Goal: Use online tool/utility

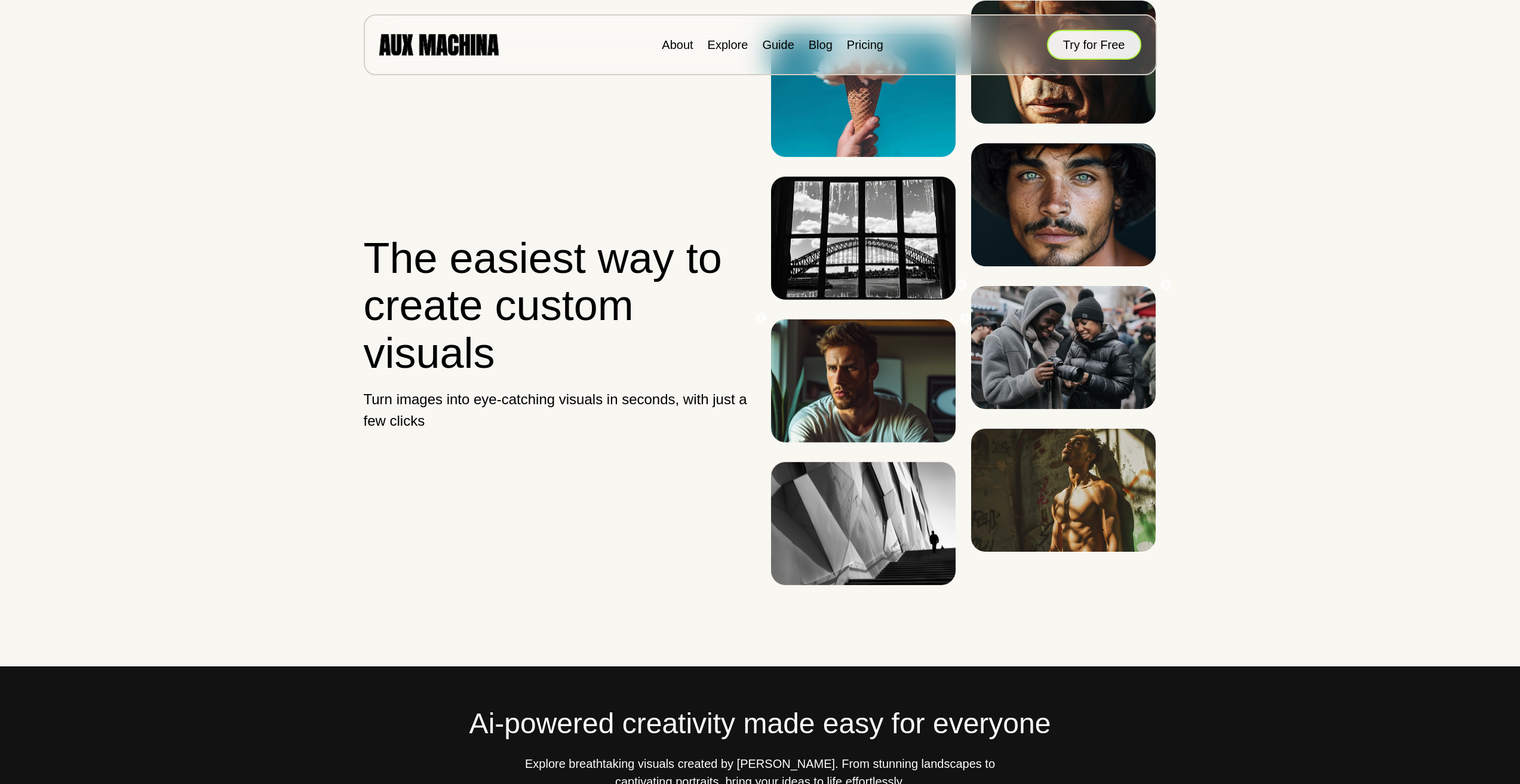
drag, startPoint x: 1096, startPoint y: 45, endPoint x: 1090, endPoint y: 38, distance: 9.2
click at [1096, 48] on button "Try for Free" at bounding box center [1094, 45] width 95 height 30
click at [1090, 38] on button "Try for Free" at bounding box center [1094, 45] width 95 height 30
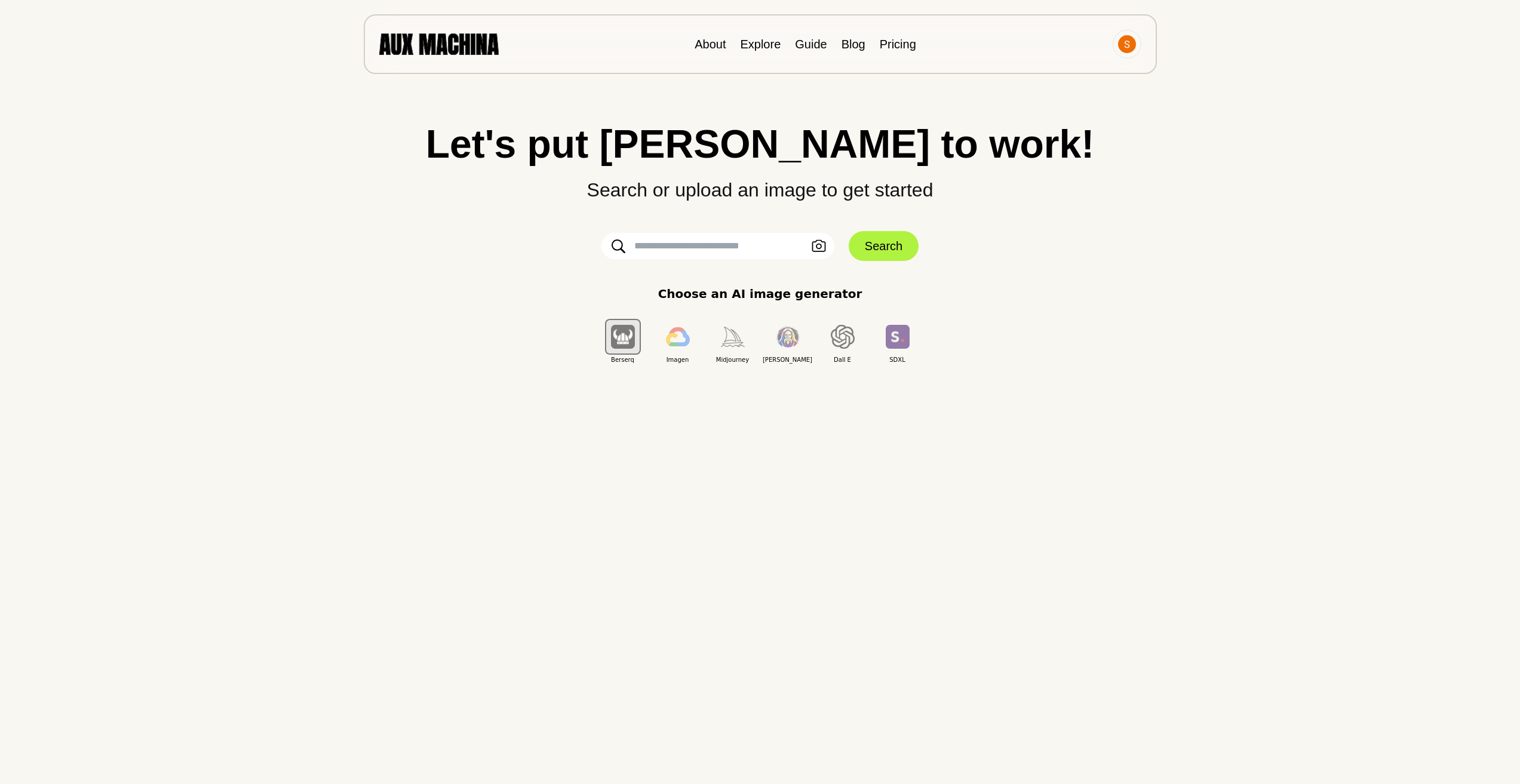
click at [710, 251] on input "text" at bounding box center [718, 245] width 233 height 26
click at [670, 247] on input "text" at bounding box center [718, 245] width 233 height 26
paste input "**********"
type input "**********"
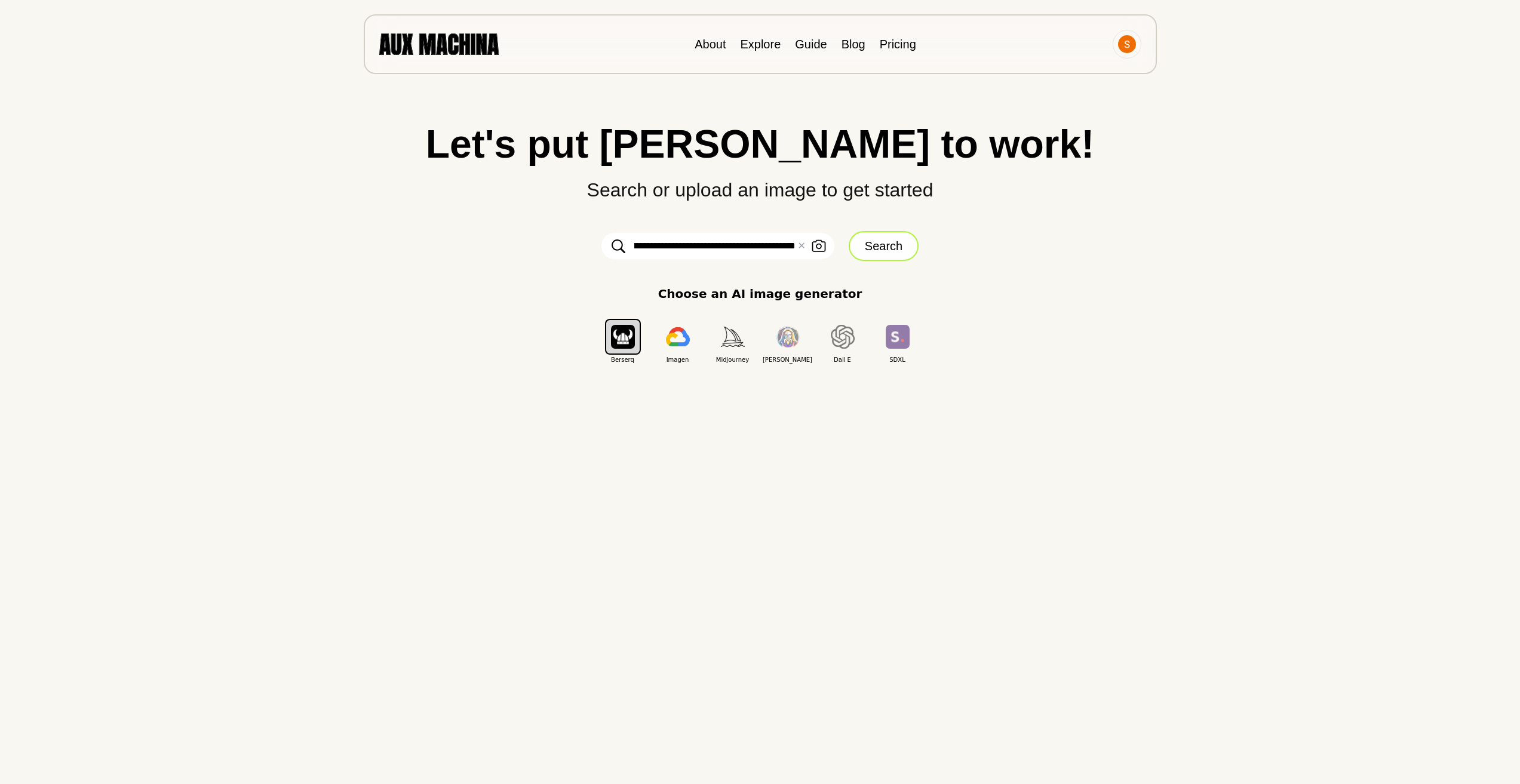
click at [903, 243] on button "Search" at bounding box center [884, 246] width 70 height 30
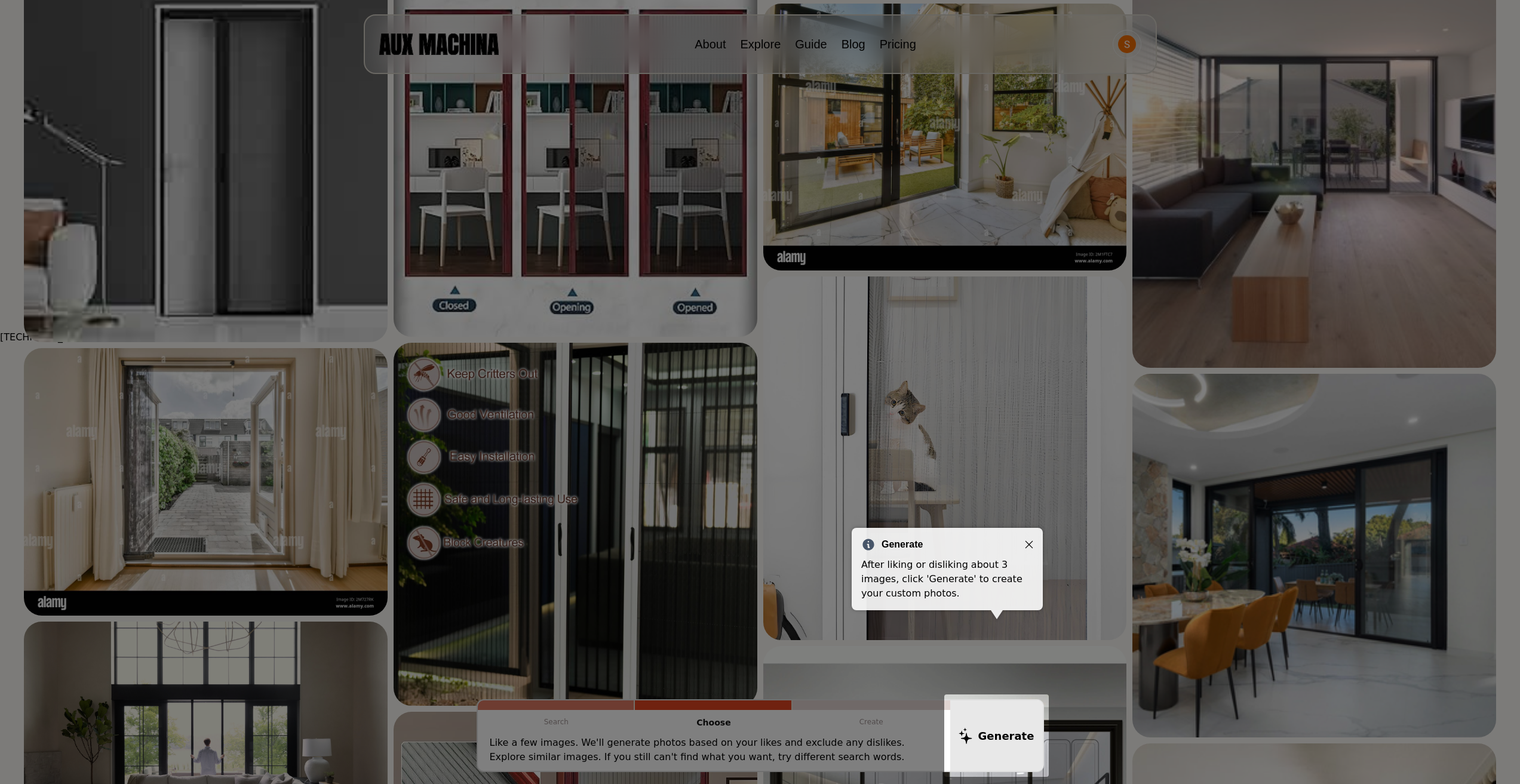
scroll to position [358, 0]
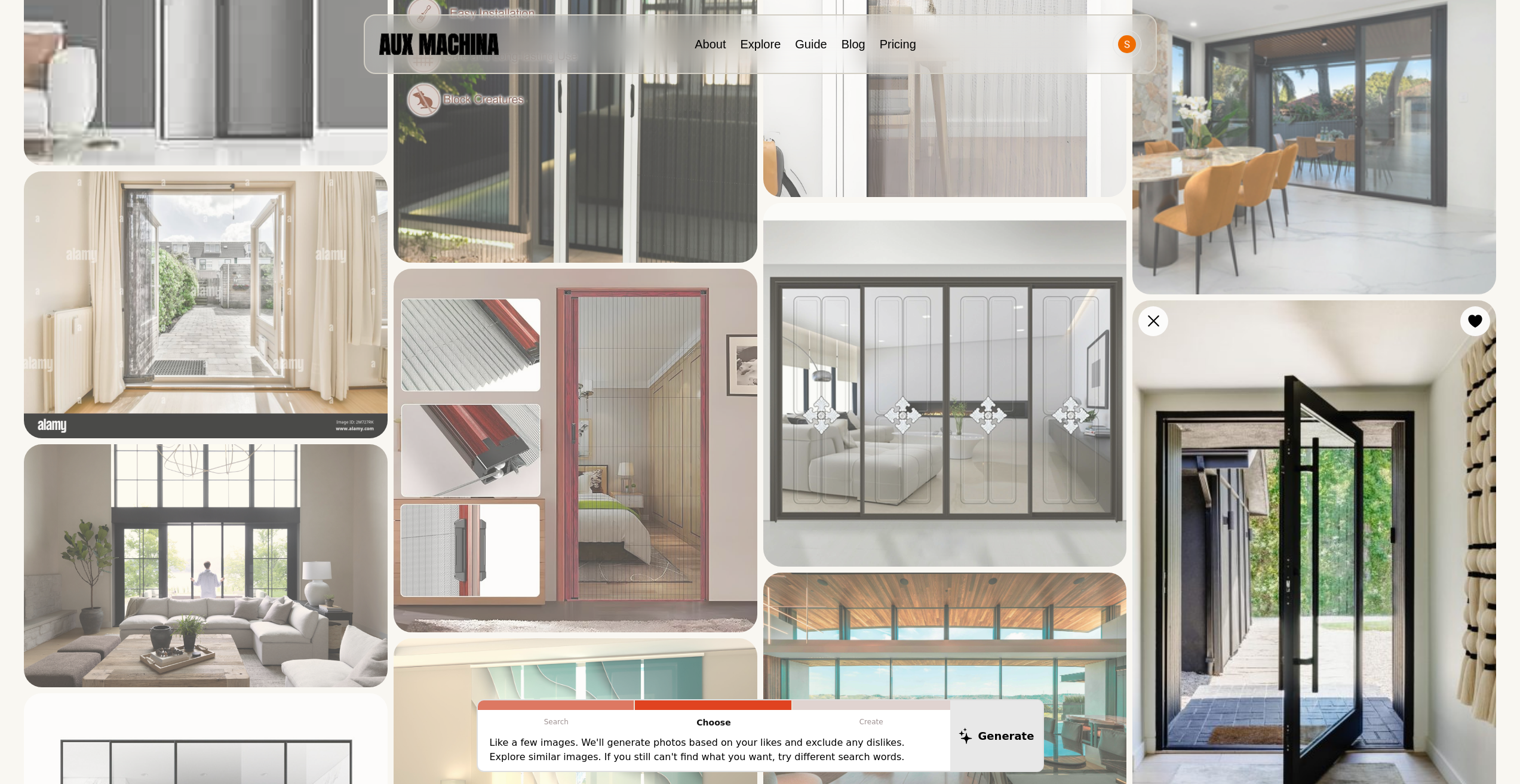
scroll to position [895, 0]
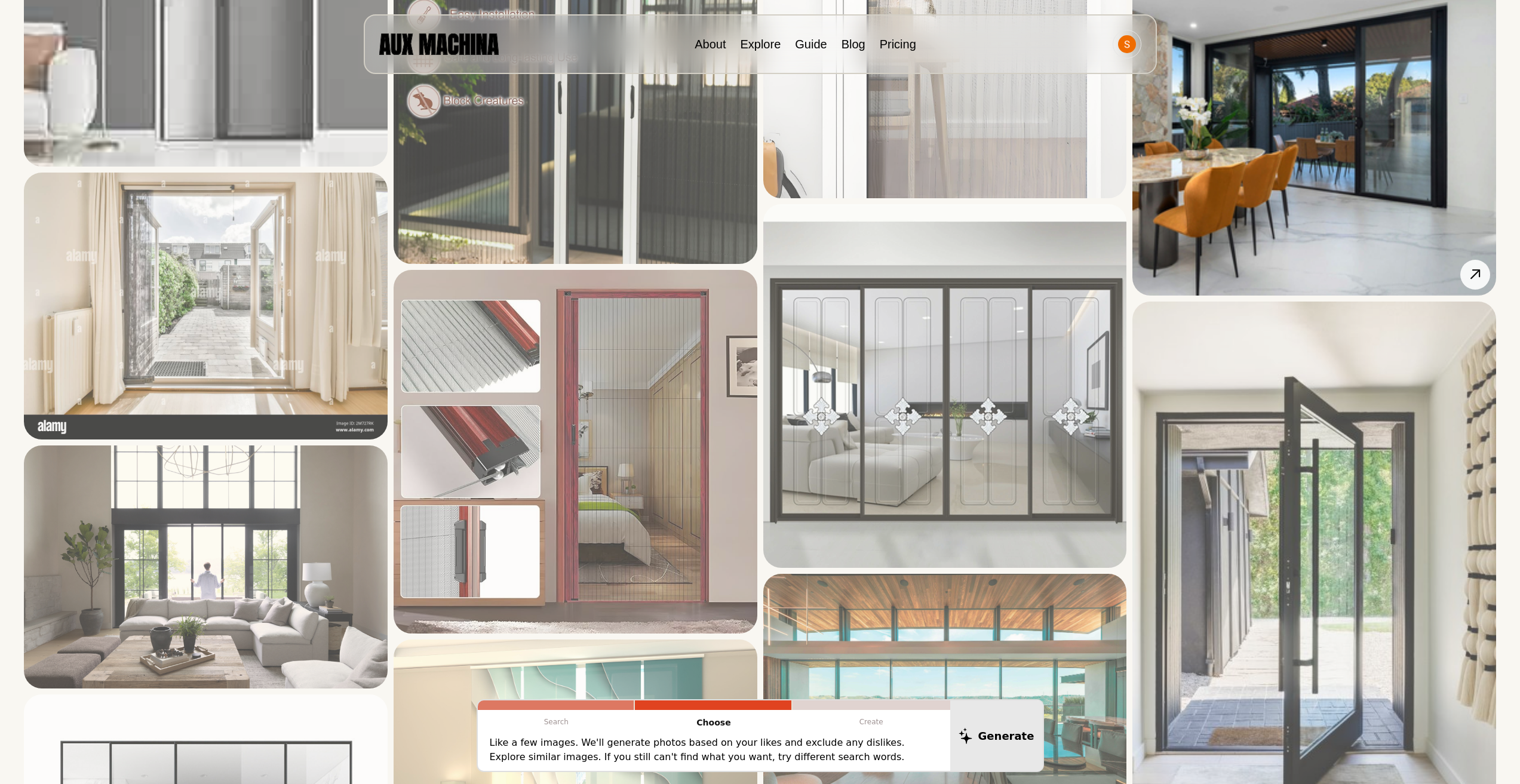
click at [1303, 199] on img at bounding box center [1314, 113] width 363 height 363
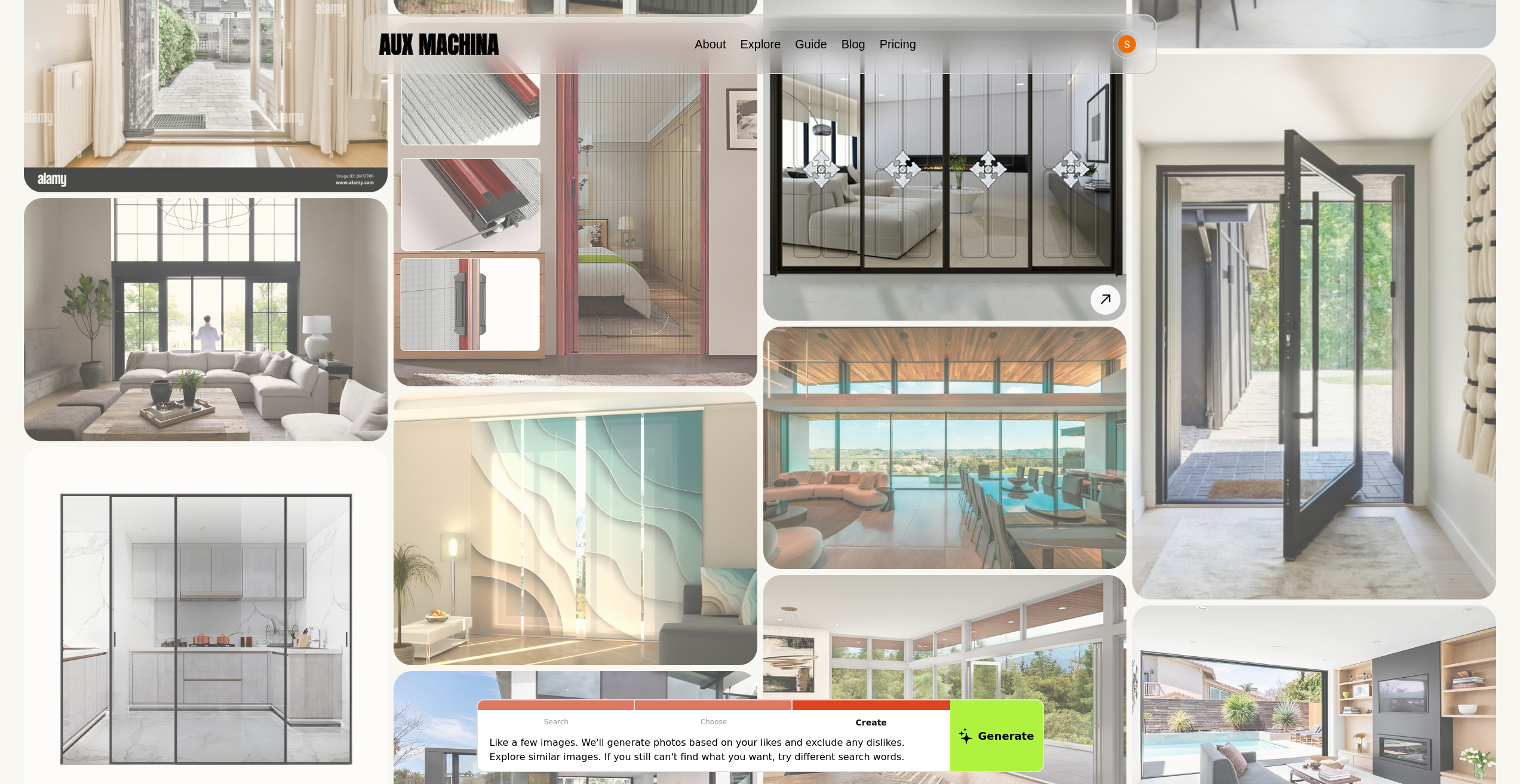
scroll to position [1194, 0]
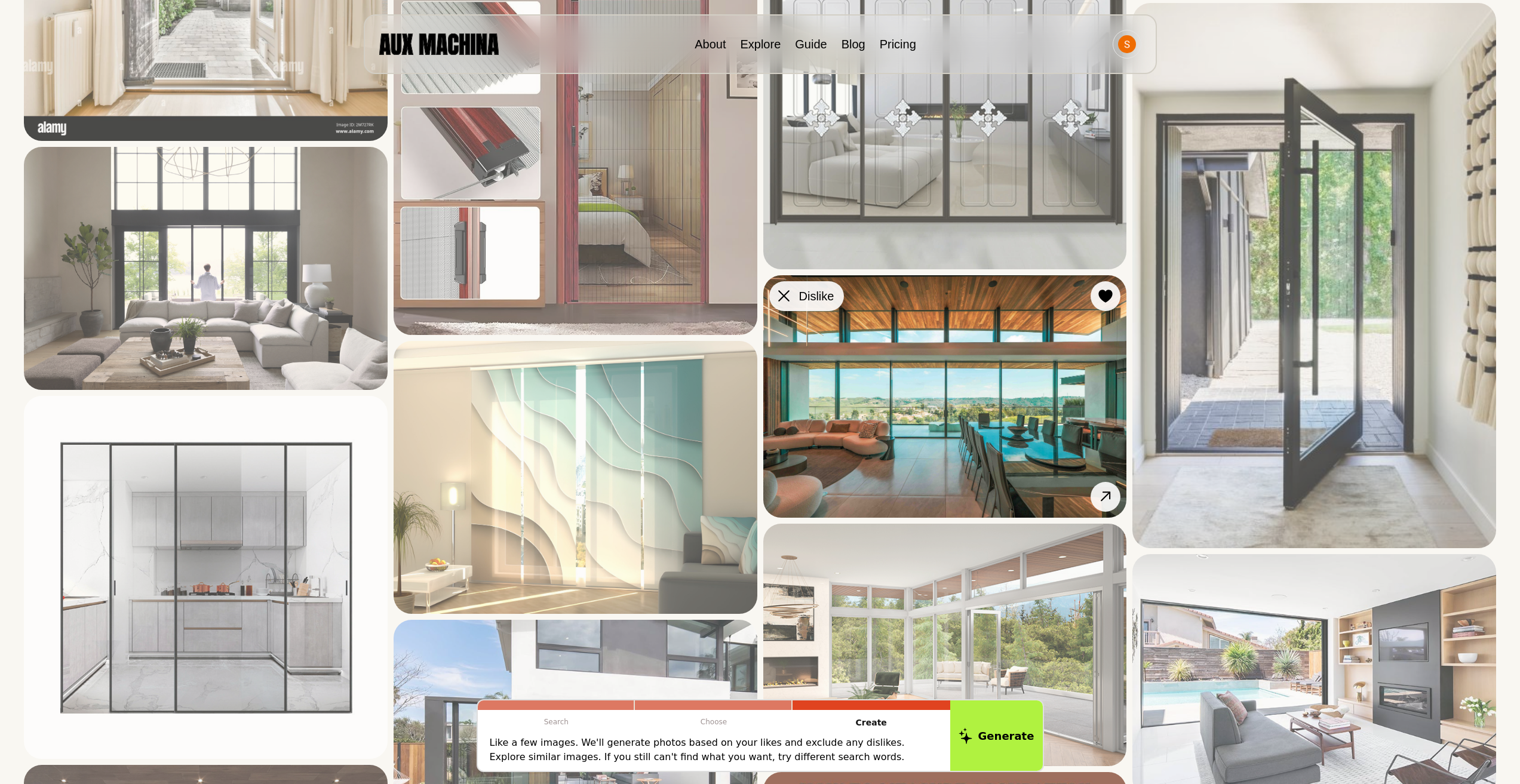
click at [780, 293] on icon at bounding box center [784, 295] width 11 height 11
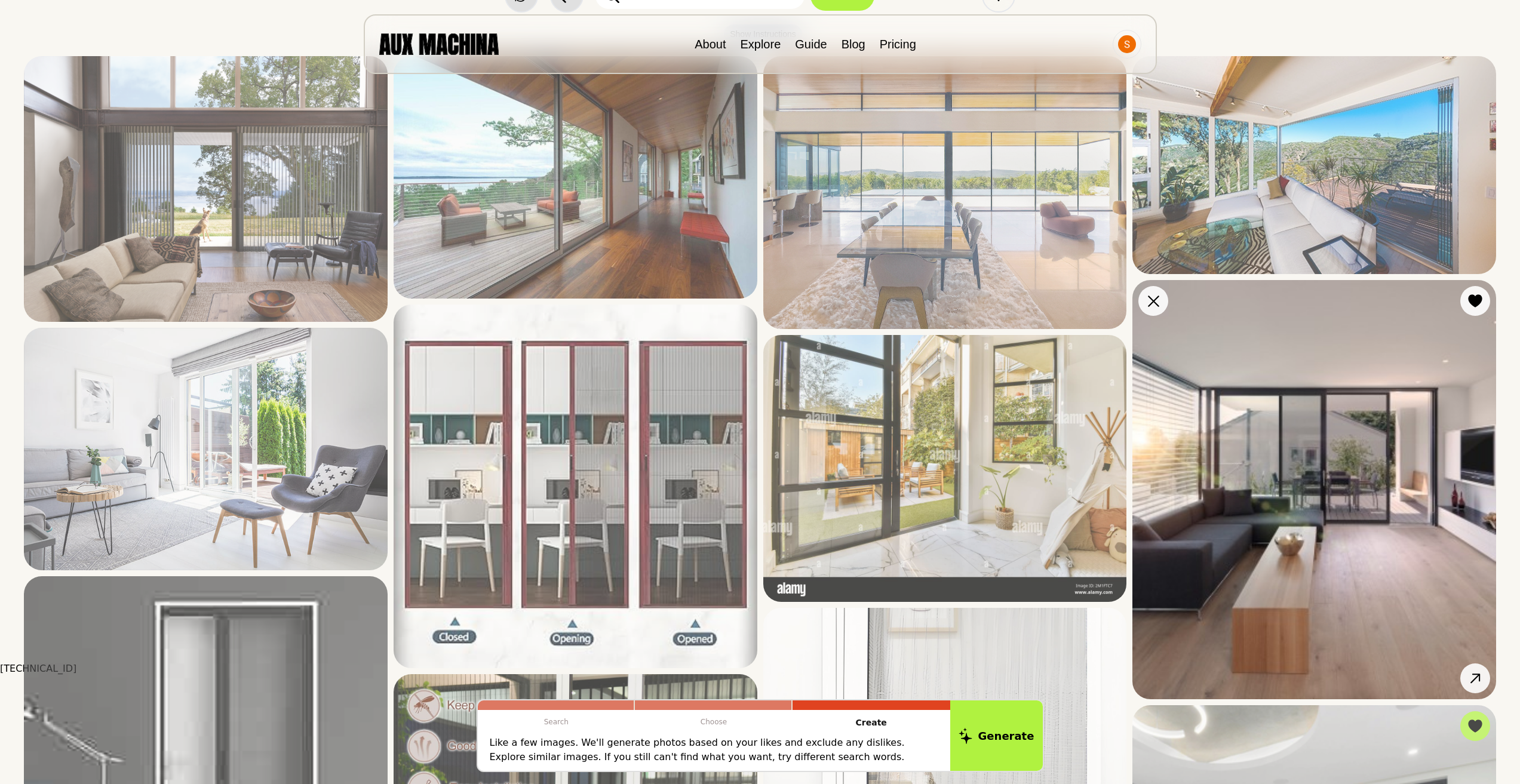
scroll to position [119, 0]
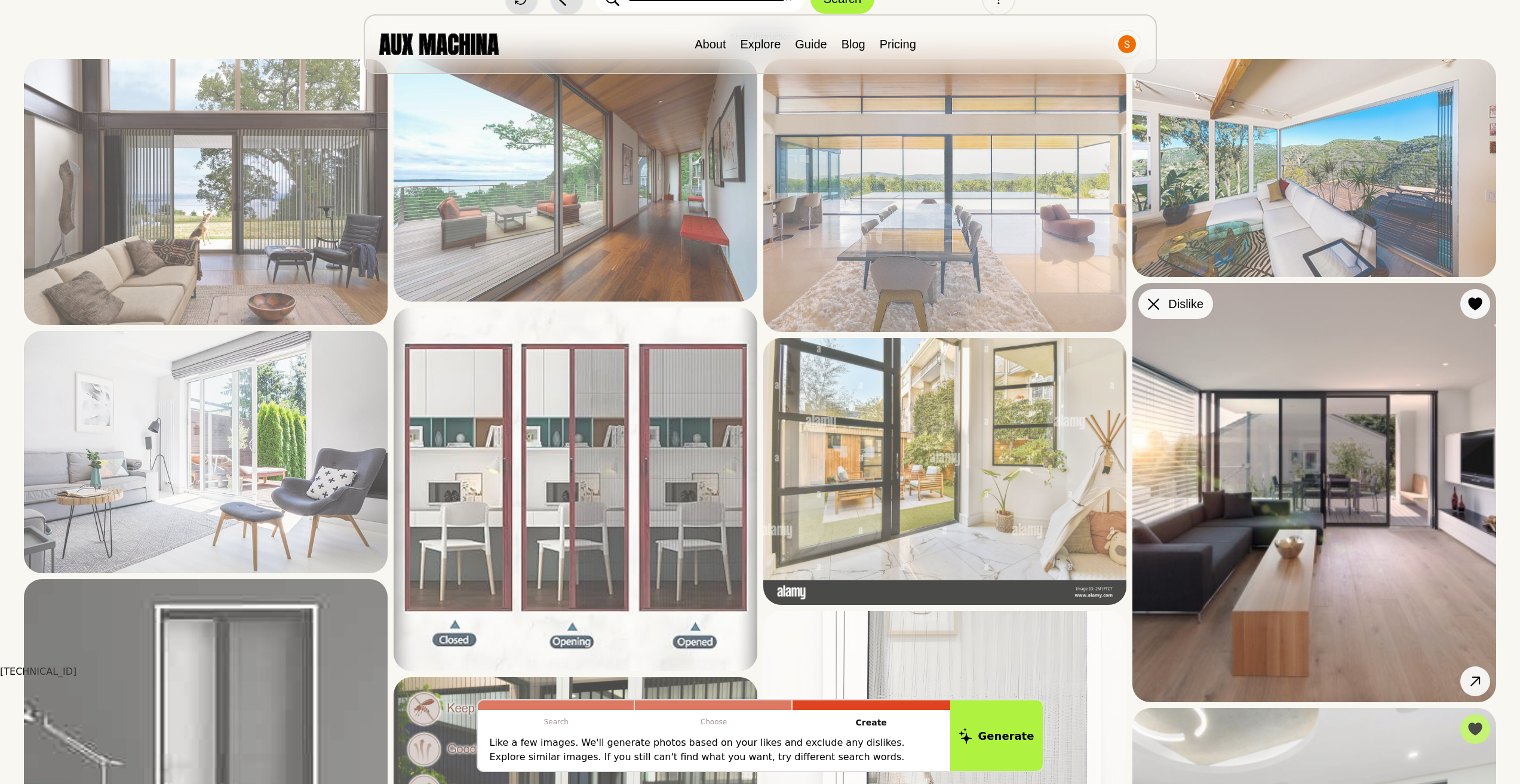
drag, startPoint x: 1145, startPoint y: 298, endPoint x: 1148, endPoint y: 305, distance: 7.6
click at [1145, 298] on div at bounding box center [1153, 303] width 18 height 18
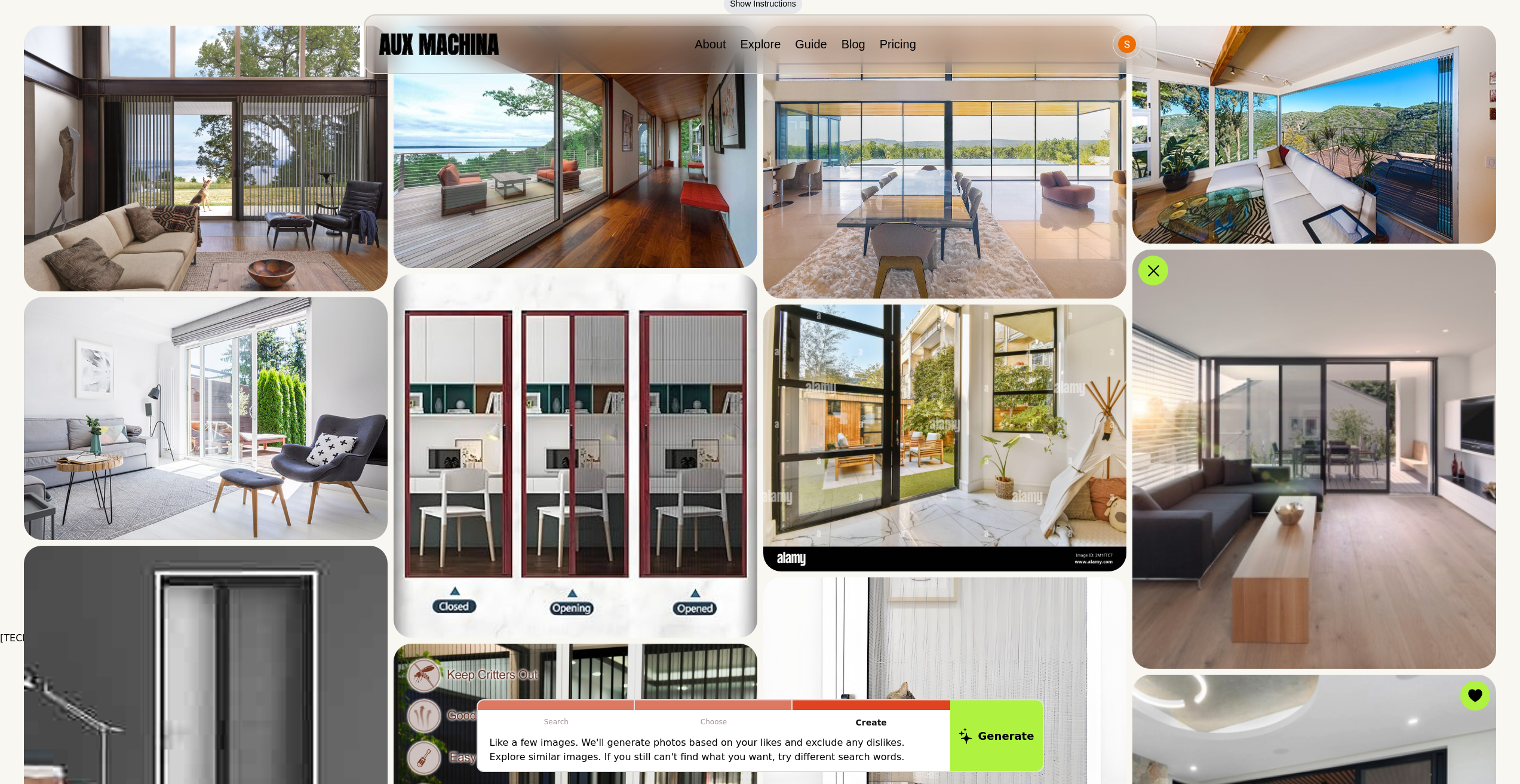
scroll to position [0, 0]
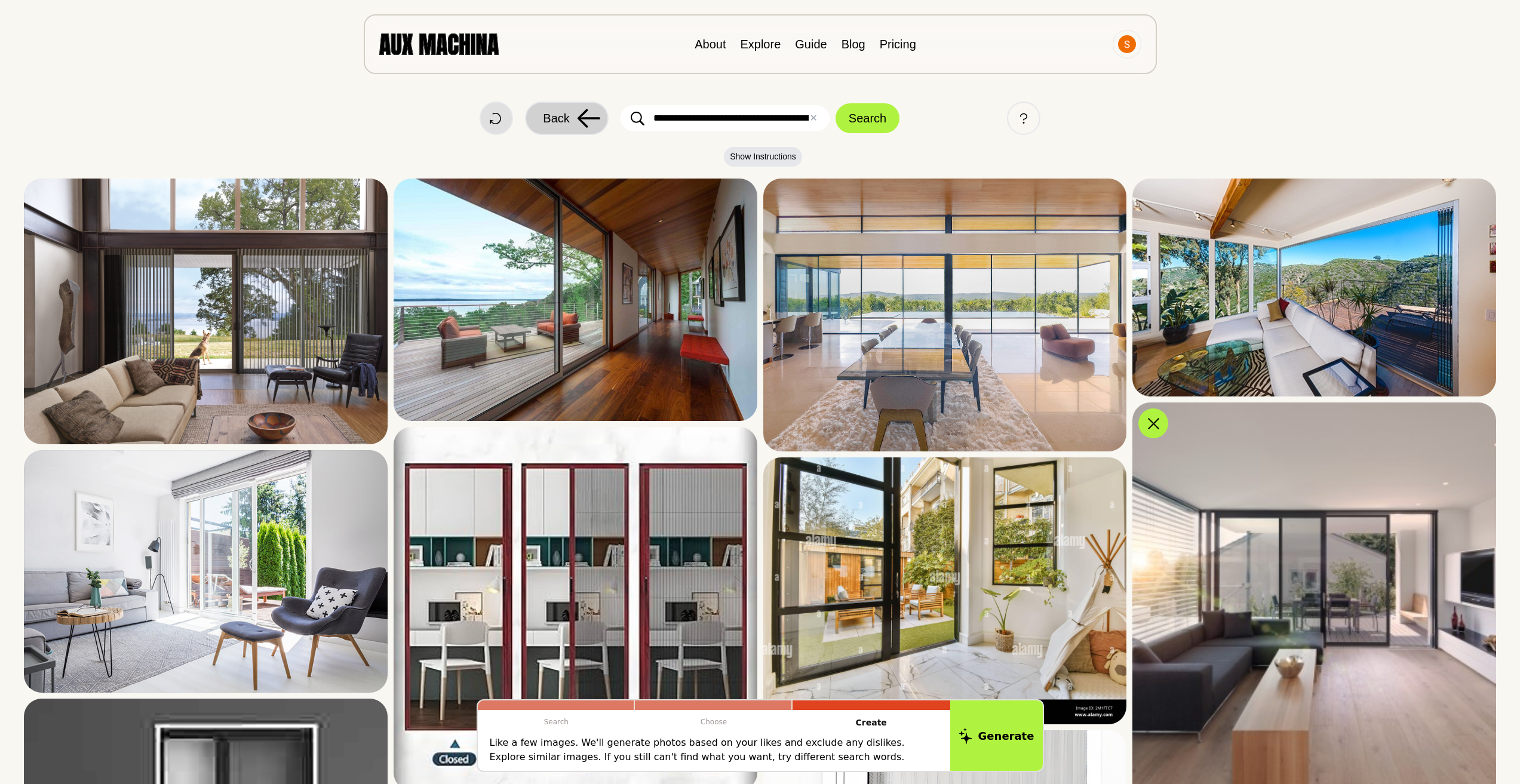
click at [595, 117] on icon at bounding box center [589, 118] width 24 height 19
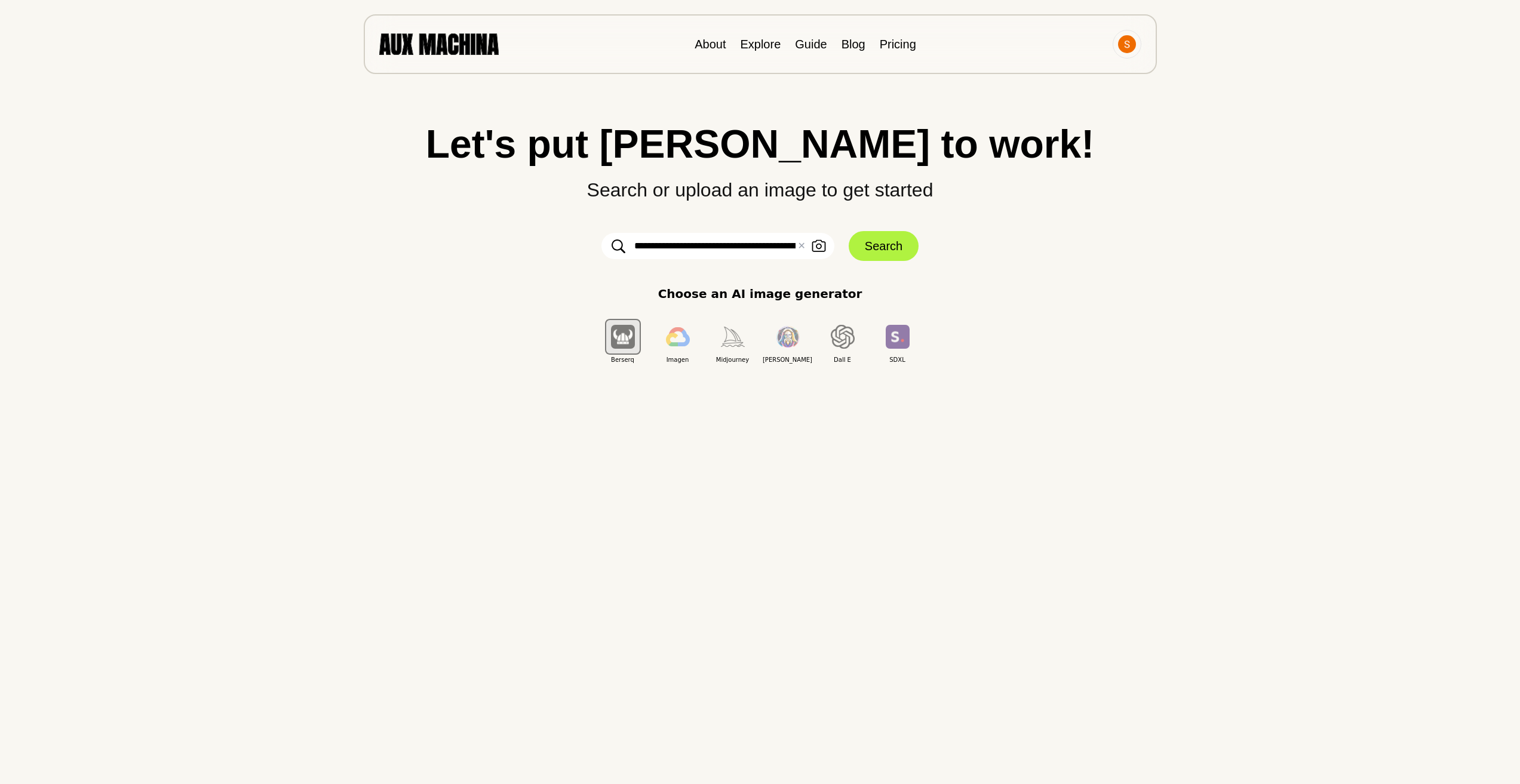
click at [726, 240] on input "**********" at bounding box center [718, 245] width 233 height 26
click at [800, 240] on button "✕ Clear" at bounding box center [802, 245] width 8 height 14
click at [823, 248] on icon "button" at bounding box center [818, 246] width 14 height 13
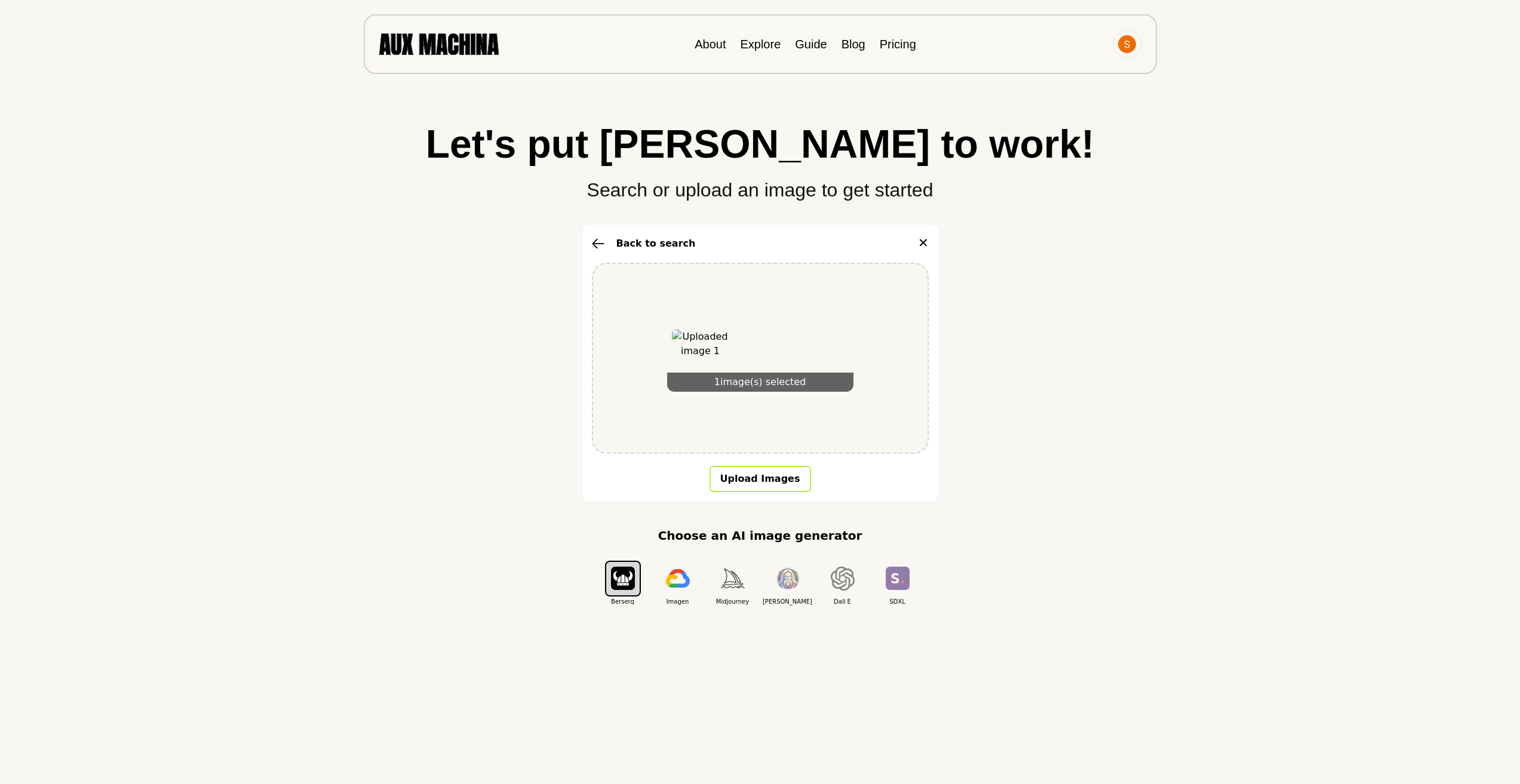
click at [752, 475] on button "Upload Images" at bounding box center [760, 479] width 101 height 26
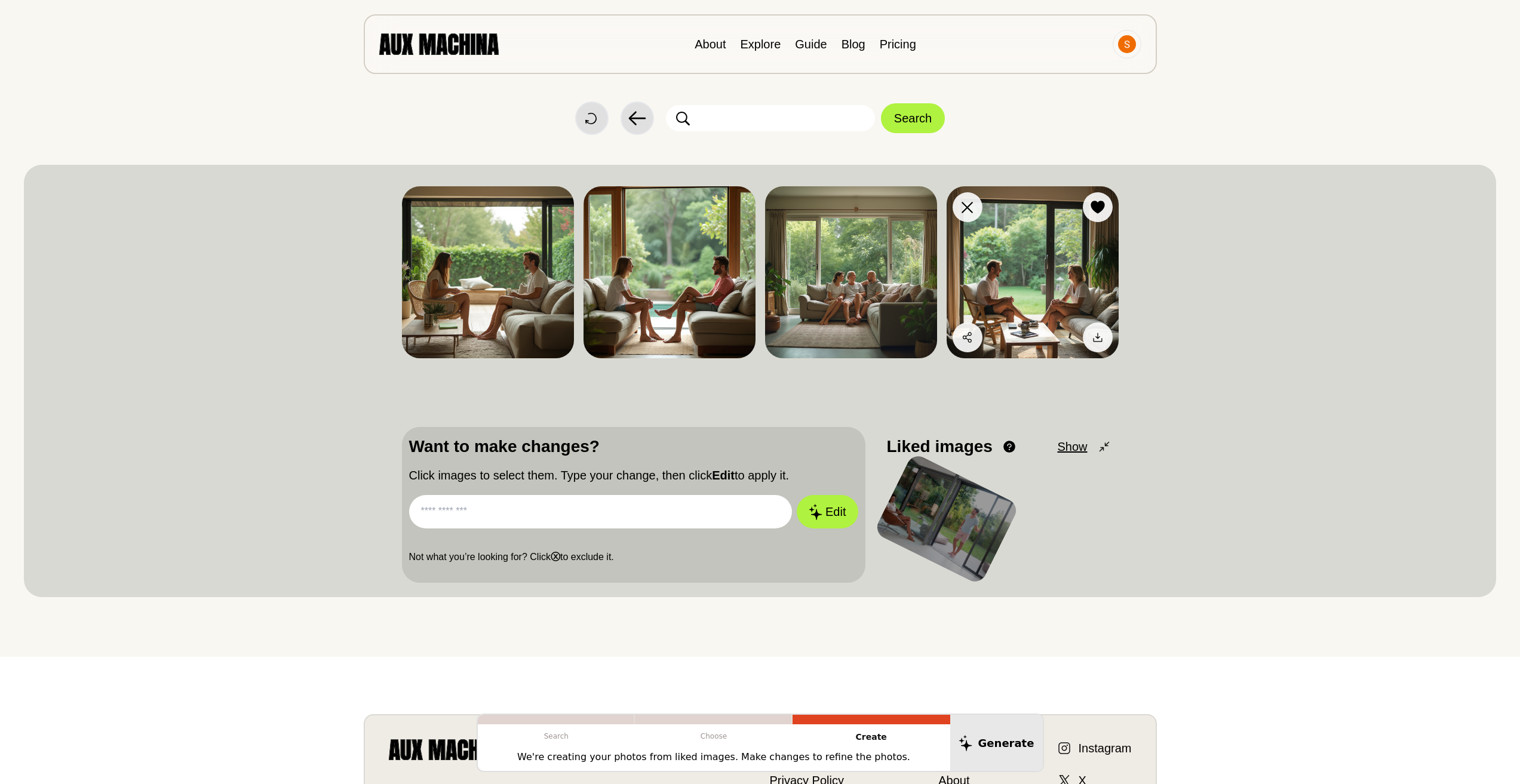
click at [1026, 241] on img at bounding box center [1033, 272] width 172 height 172
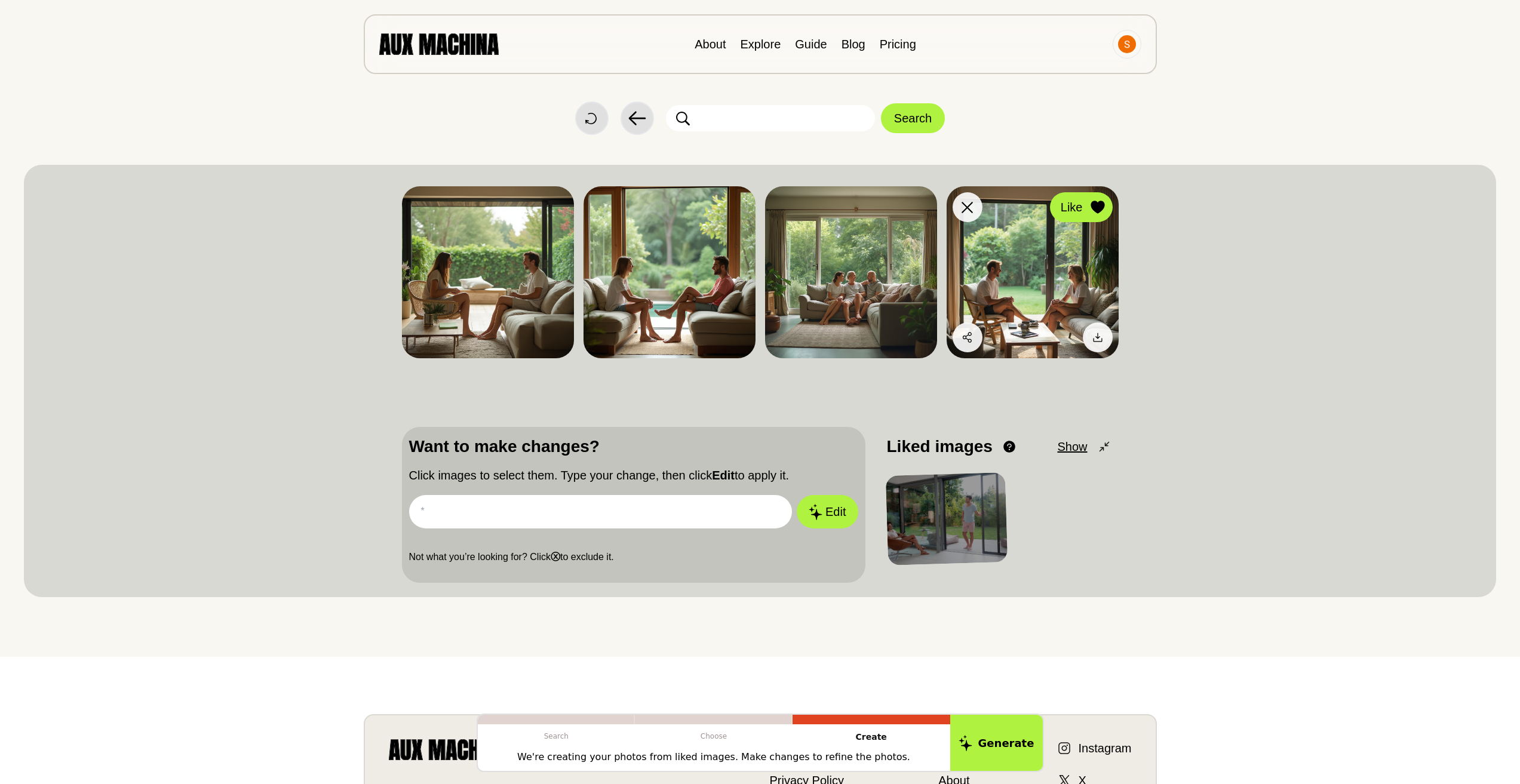
click at [1100, 209] on icon at bounding box center [1097, 207] width 14 height 13
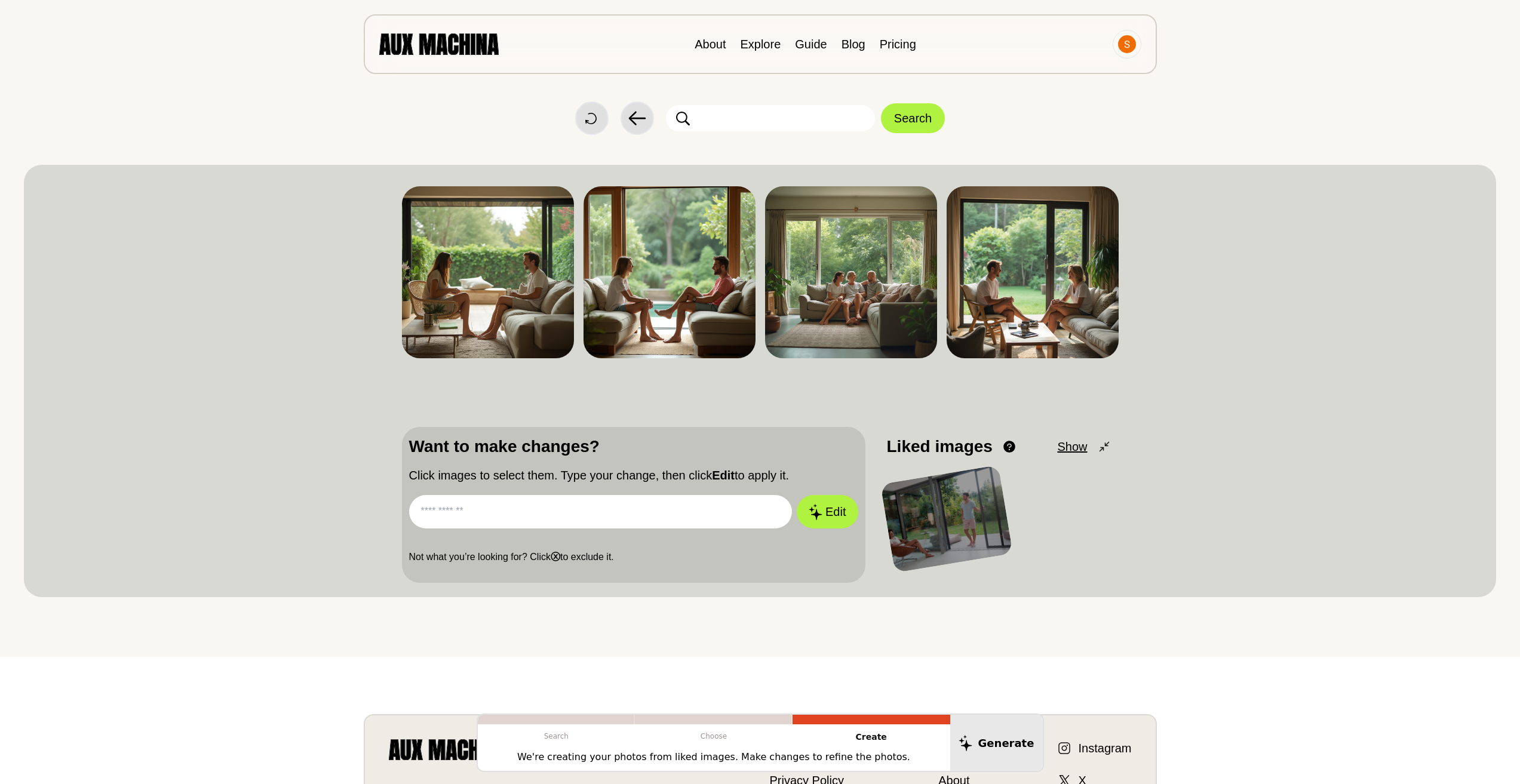
click at [937, 507] on div at bounding box center [946, 519] width 133 height 108
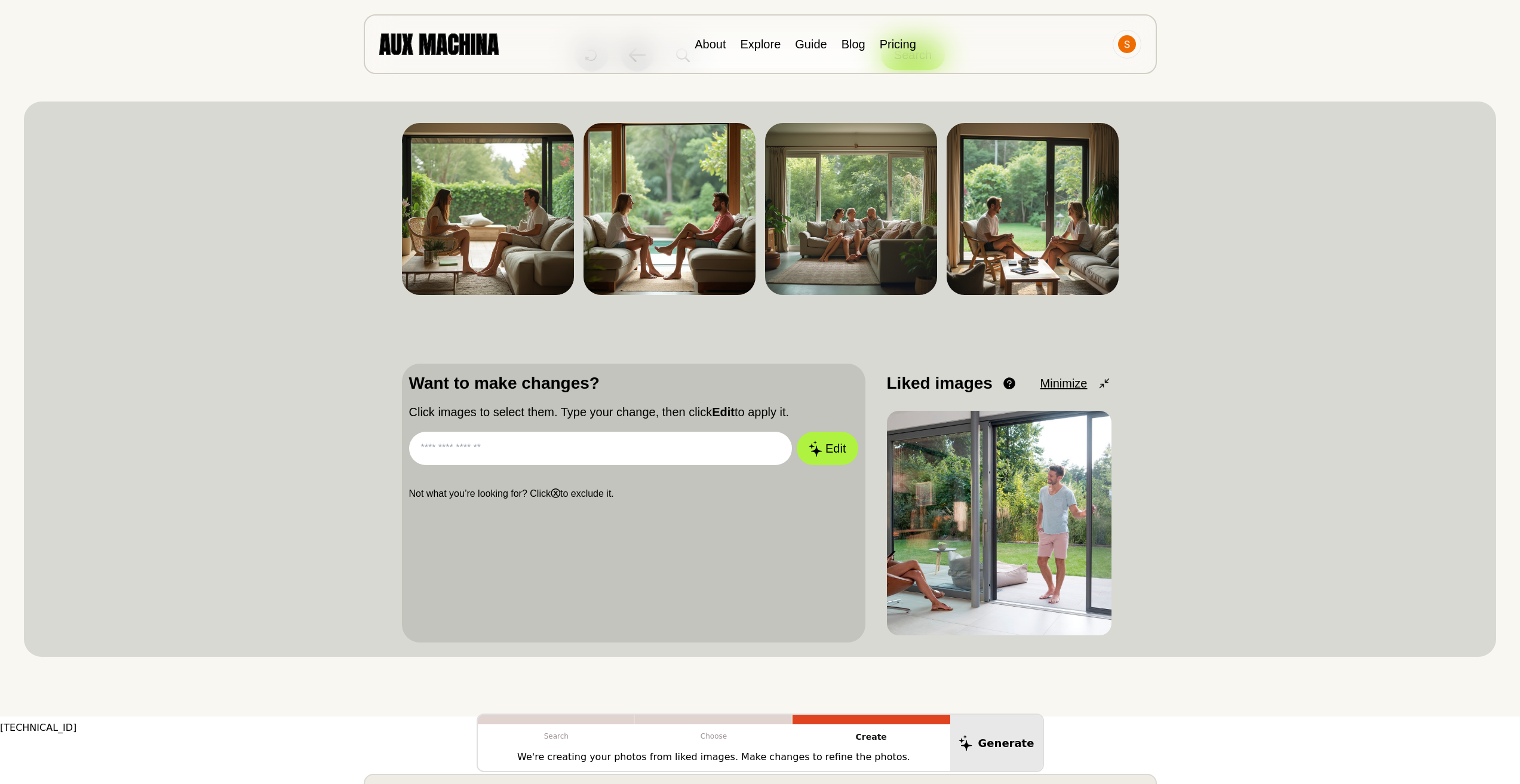
scroll to position [60, 0]
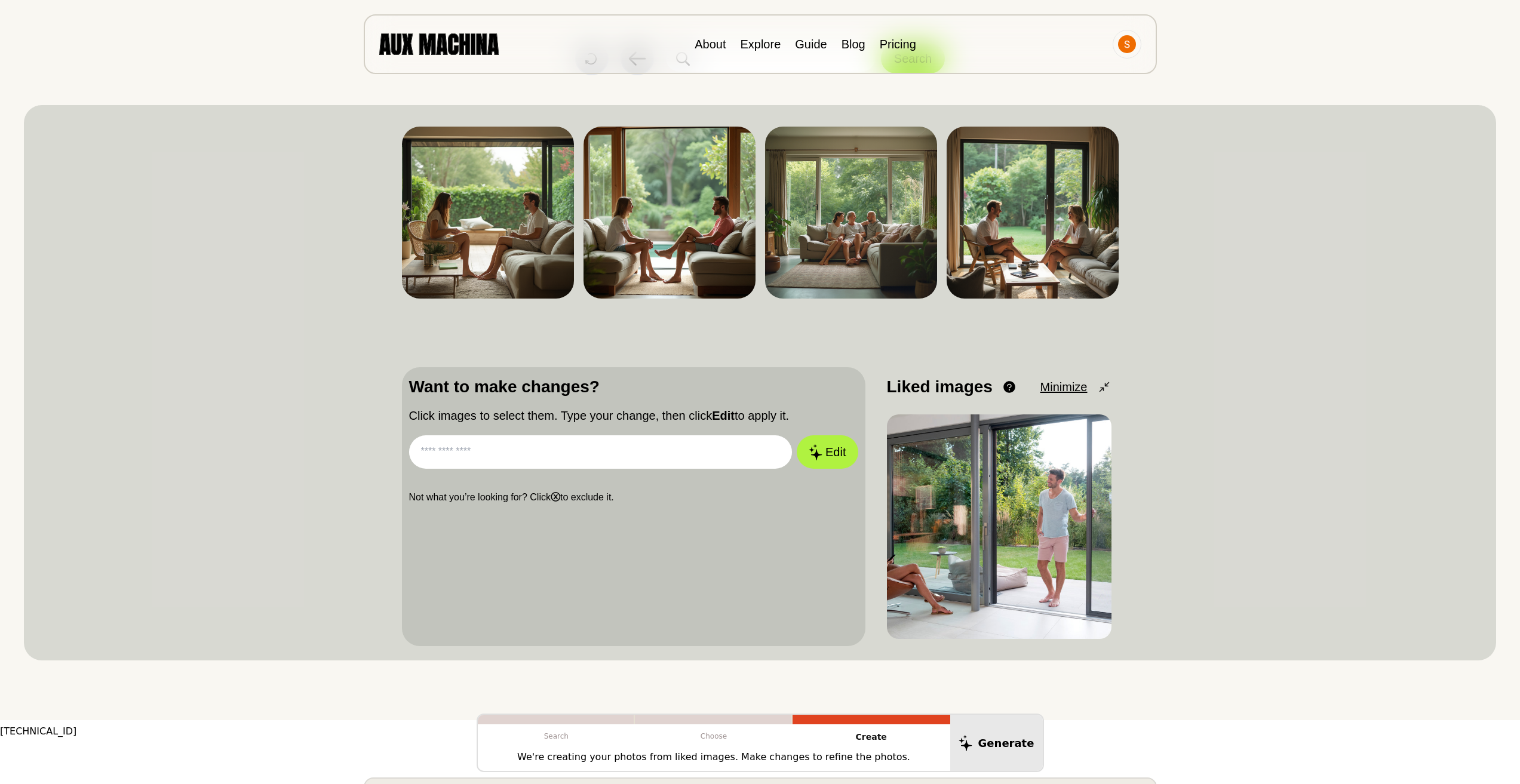
click at [569, 457] on input "text" at bounding box center [601, 452] width 384 height 33
type input "**********"
click at [797, 435] on button "Edit" at bounding box center [827, 452] width 61 height 33
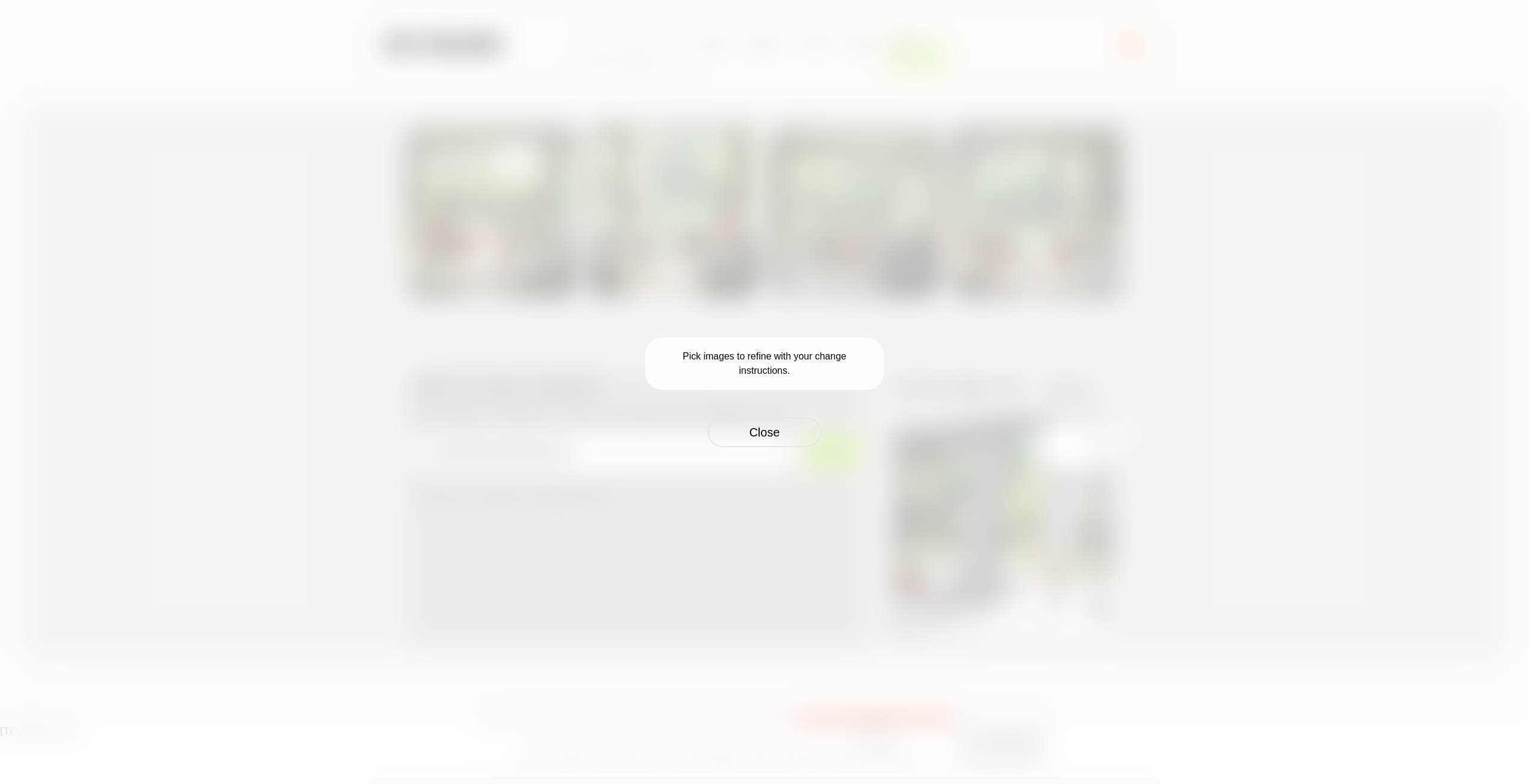
drag, startPoint x: 764, startPoint y: 362, endPoint x: 784, endPoint y: 360, distance: 20.1
click at [765, 362] on p "Pick images to refine with your change instructions." at bounding box center [764, 363] width 239 height 53
click at [753, 422] on button "Close" at bounding box center [764, 432] width 113 height 30
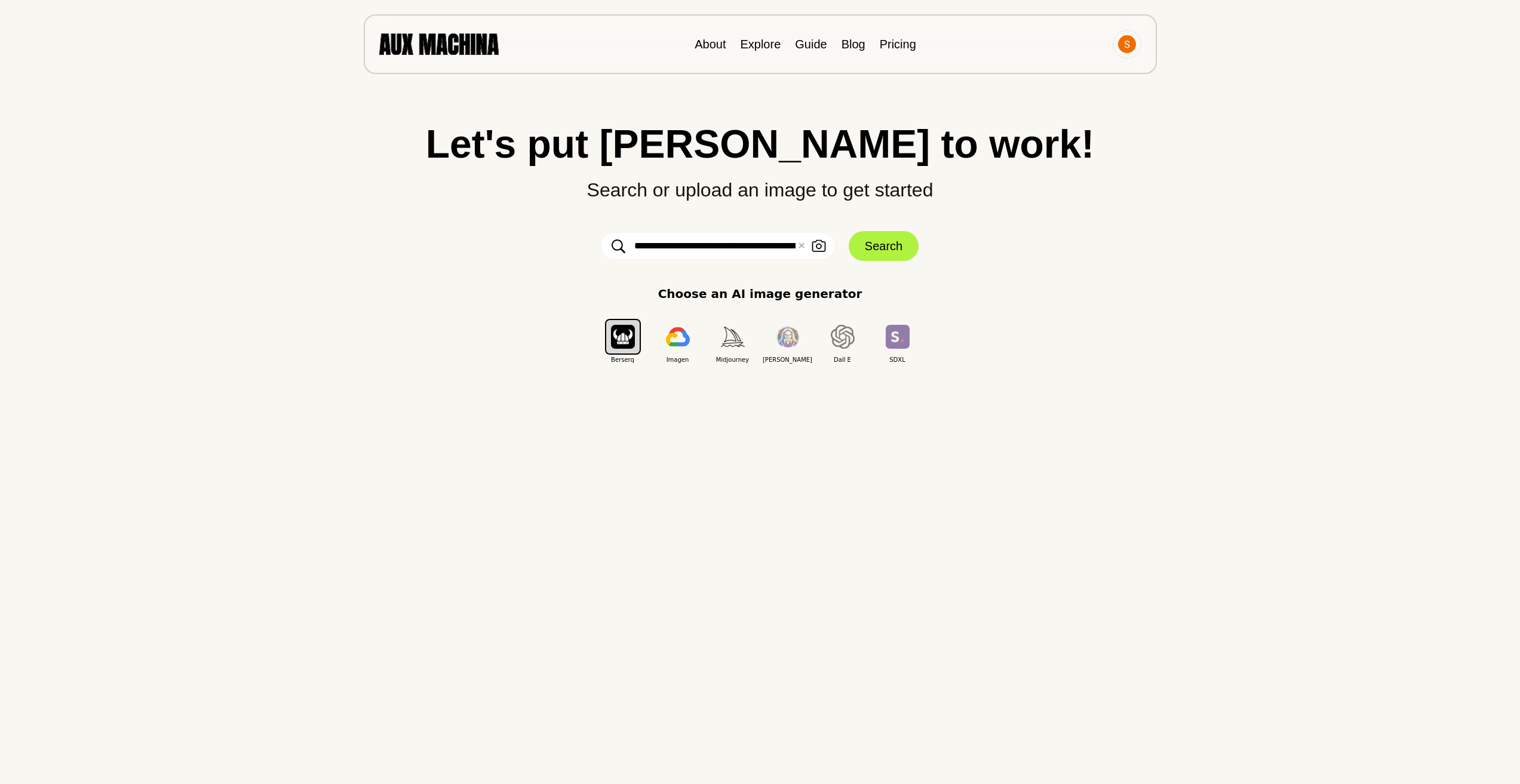
click at [1339, 146] on h1 "Let's put [PERSON_NAME] to work!" at bounding box center [760, 143] width 1473 height 39
click at [799, 247] on button "✕ Clear" at bounding box center [802, 245] width 8 height 14
click at [820, 243] on icon "button" at bounding box center [818, 246] width 14 height 12
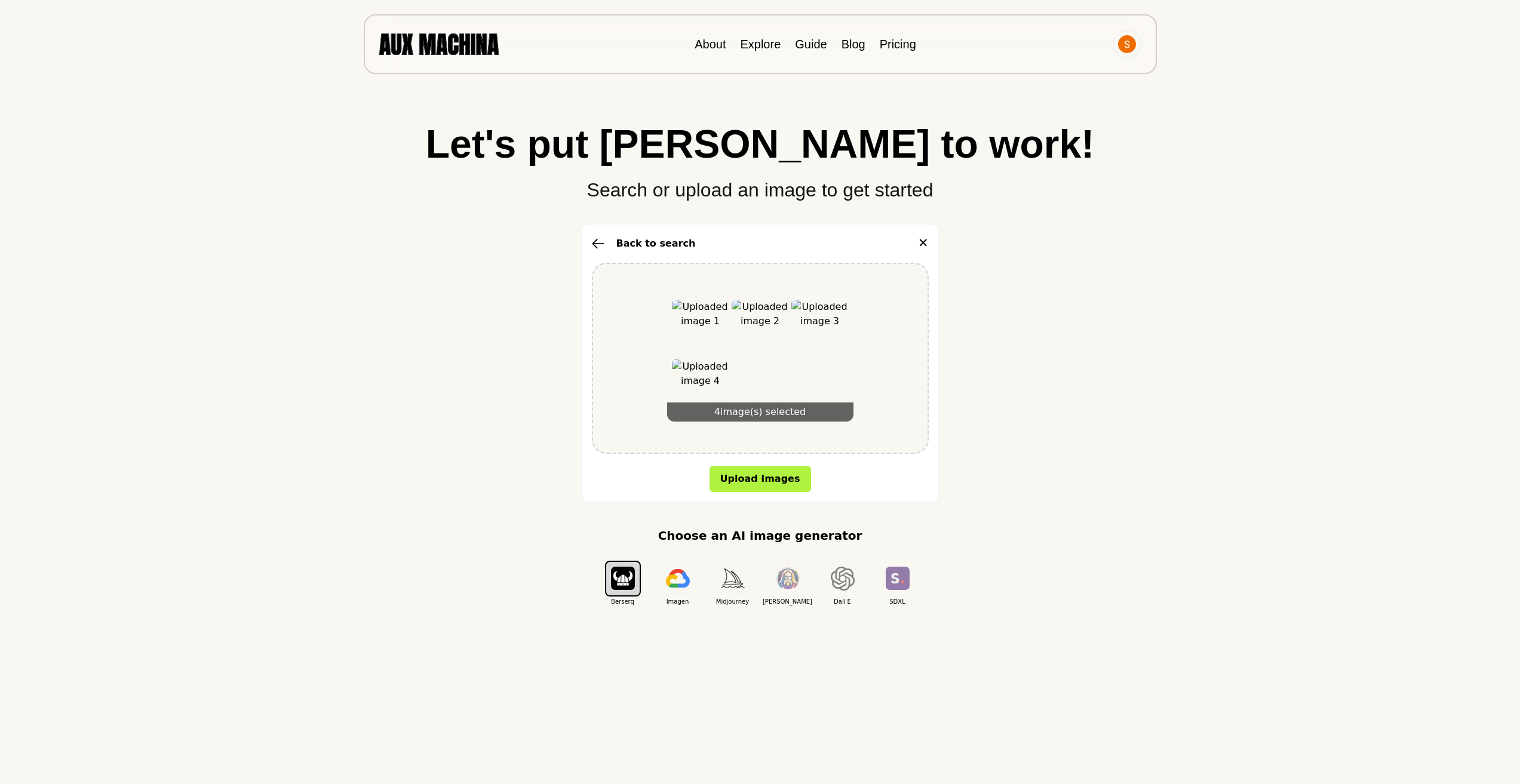
click at [794, 485] on button "Upload Images" at bounding box center [760, 479] width 101 height 26
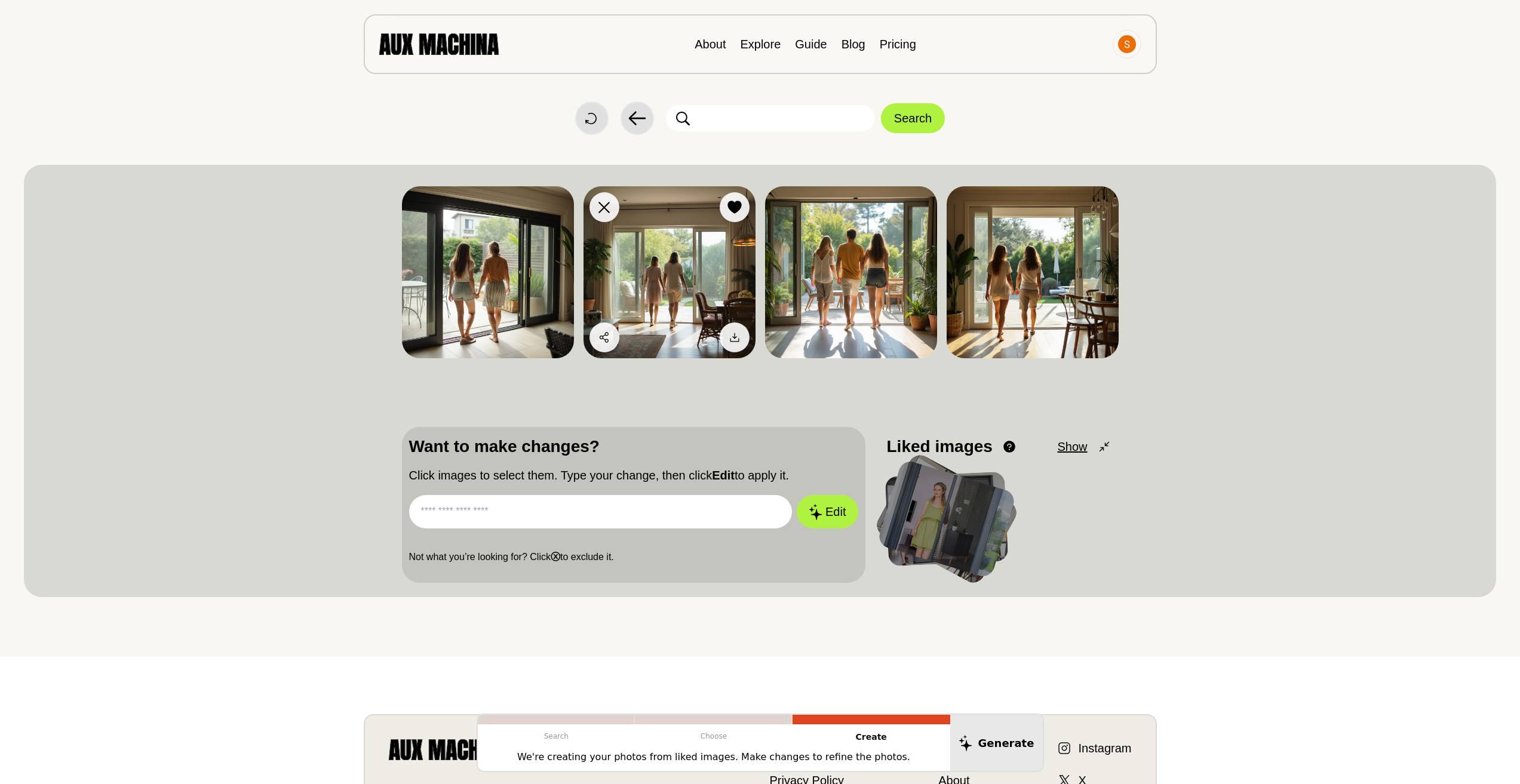
click at [661, 271] on img at bounding box center [670, 272] width 172 height 172
